Goal: Information Seeking & Learning: Learn about a topic

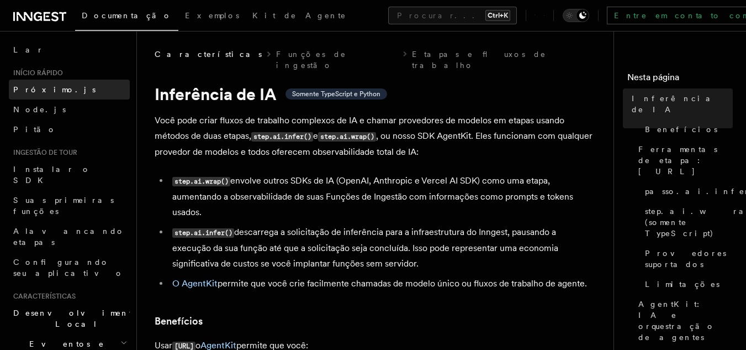
click at [58, 89] on link "Próximo.js" at bounding box center [69, 90] width 121 height 20
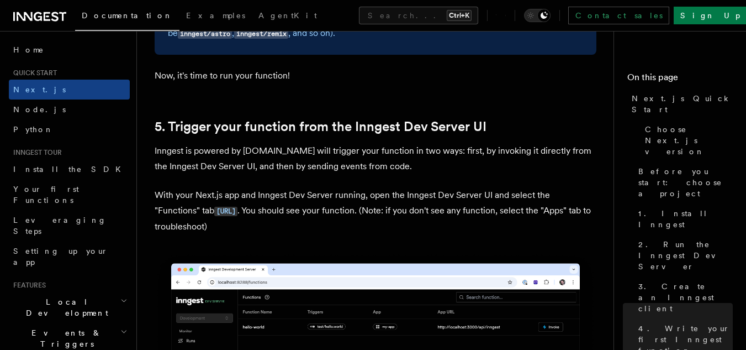
scroll to position [110, 0]
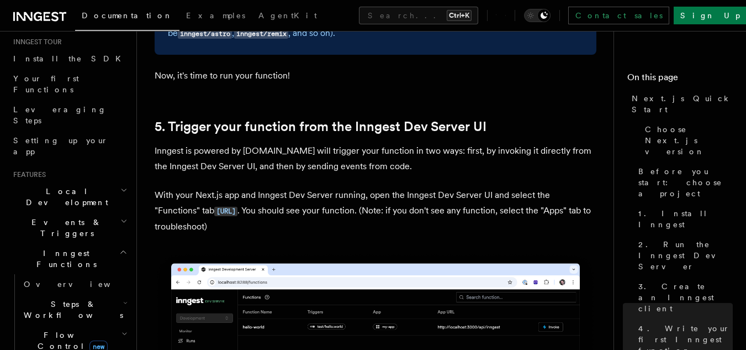
click at [83, 243] on h2 "Inngest Functions" at bounding box center [69, 258] width 121 height 31
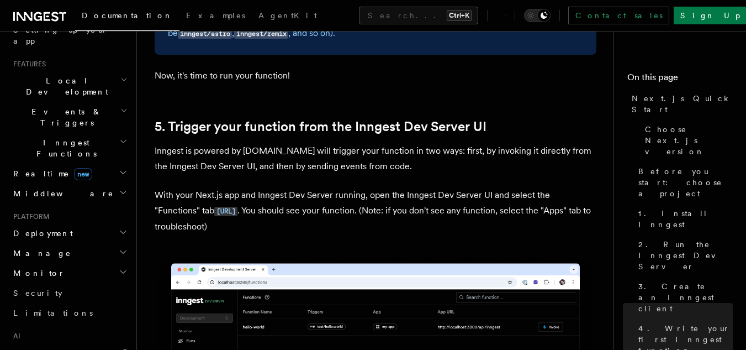
scroll to position [331, 0]
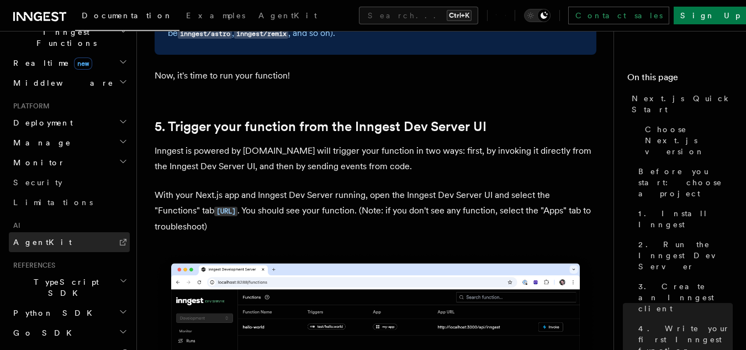
click at [55, 232] on link "AgentKit" at bounding box center [69, 242] width 121 height 20
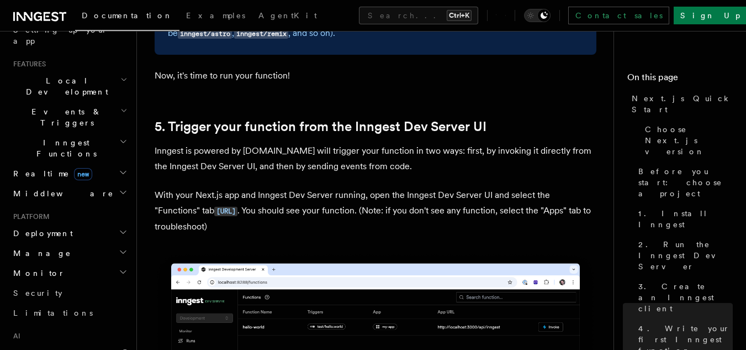
scroll to position [0, 0]
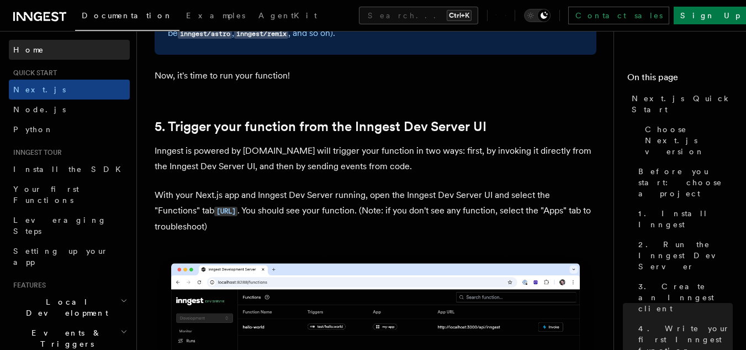
click at [67, 48] on link "Home" at bounding box center [69, 50] width 121 height 20
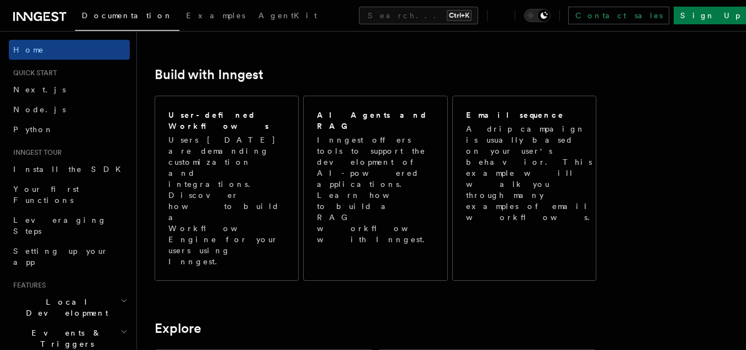
scroll to position [773, 0]
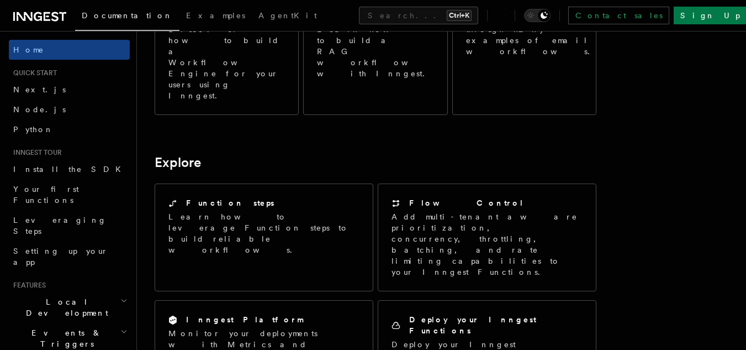
drag, startPoint x: 155, startPoint y: 165, endPoint x: 495, endPoint y: 267, distance: 355.1
click at [495, 267] on div "Inngest Documentation Inngest is an event-driven durable execution platform tha…" at bounding box center [406, 75] width 539 height 1697
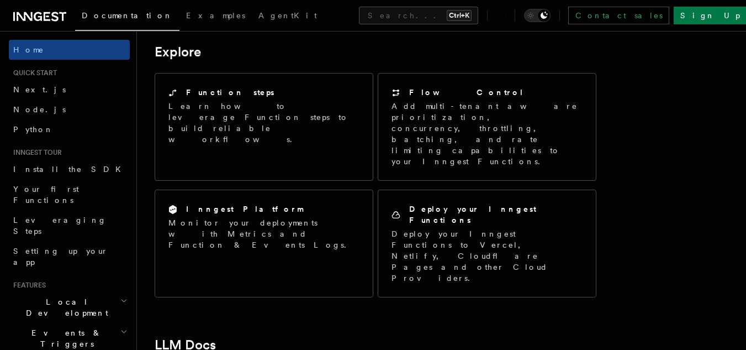
copy article "LLM Docs An LLM-friendly version of the Inngest docs is available in two format…"
